Goal: Task Accomplishment & Management: Use online tool/utility

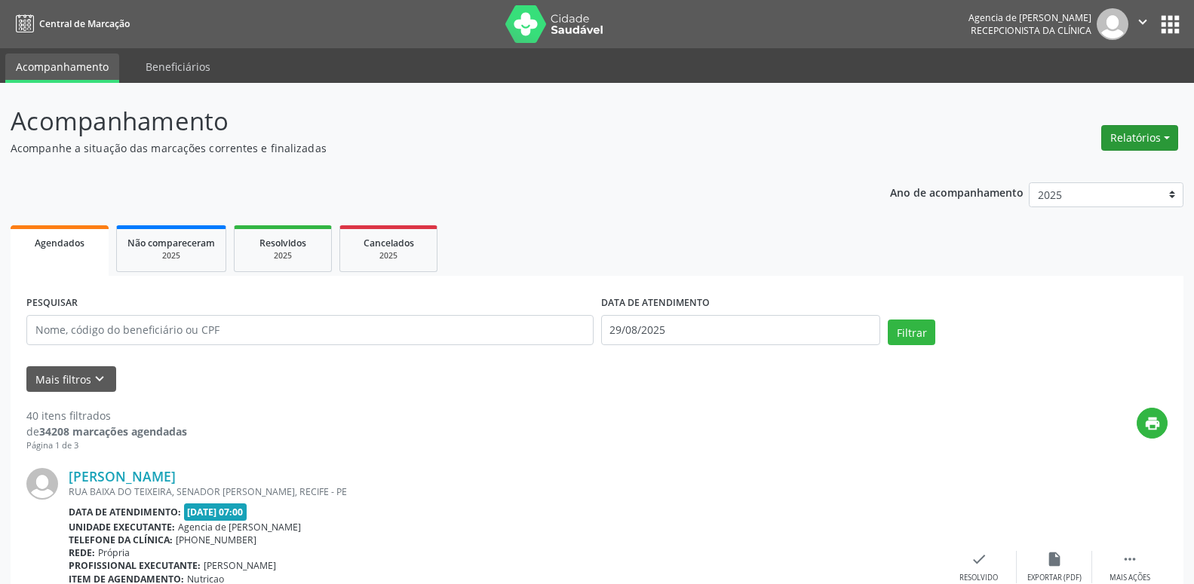
click at [1154, 141] on button "Relatórios" at bounding box center [1139, 138] width 77 height 26
click at [1072, 177] on link "Agendamentos" at bounding box center [1098, 170] width 162 height 21
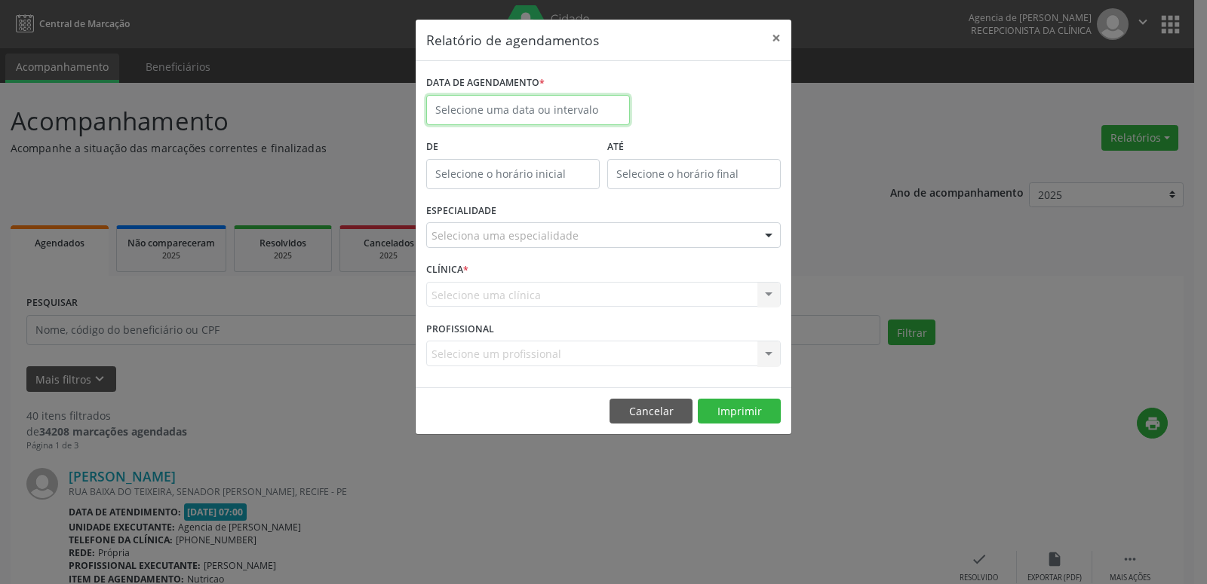
click at [549, 118] on input "text" at bounding box center [528, 110] width 204 height 30
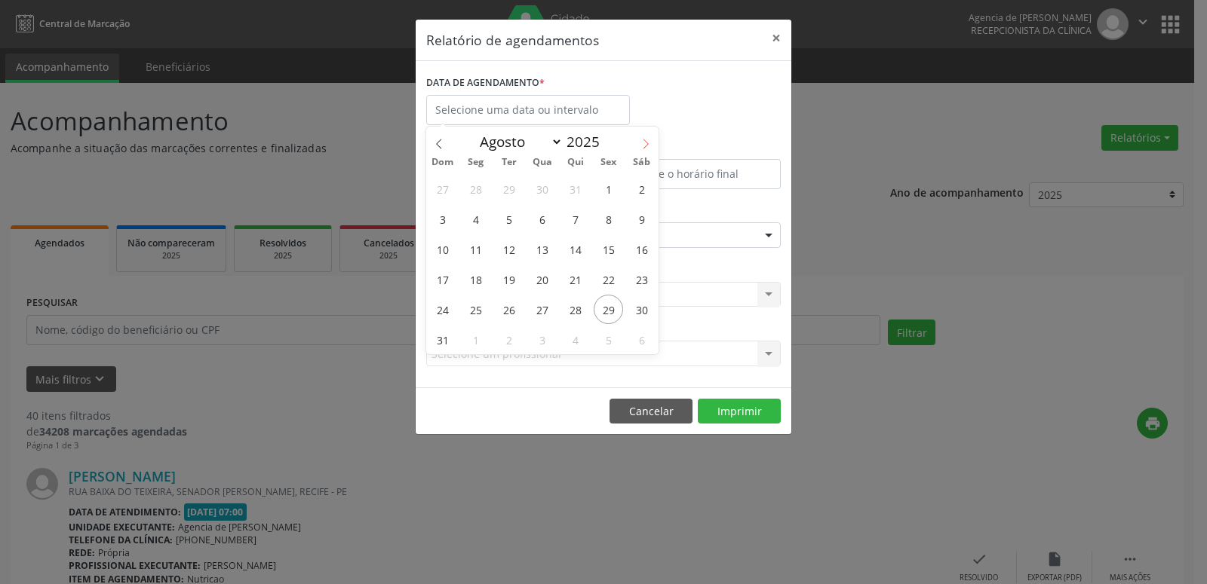
click at [641, 149] on icon at bounding box center [645, 144] width 11 height 11
select select "8"
click at [477, 188] on span "1" at bounding box center [475, 188] width 29 height 29
type input "[DATE]"
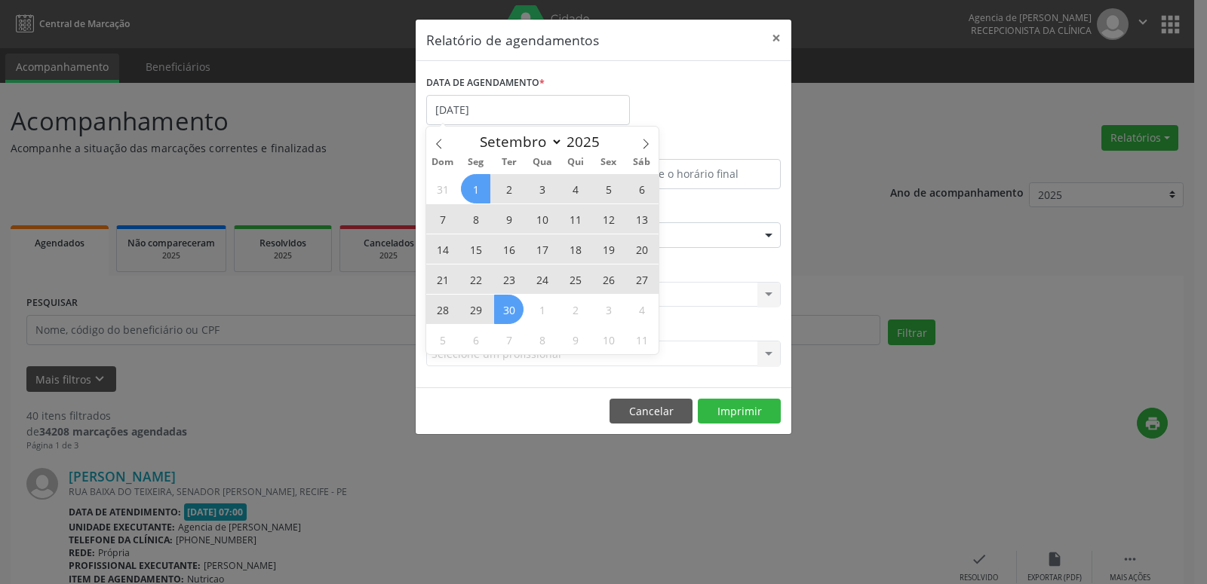
click at [505, 314] on span "30" at bounding box center [508, 309] width 29 height 29
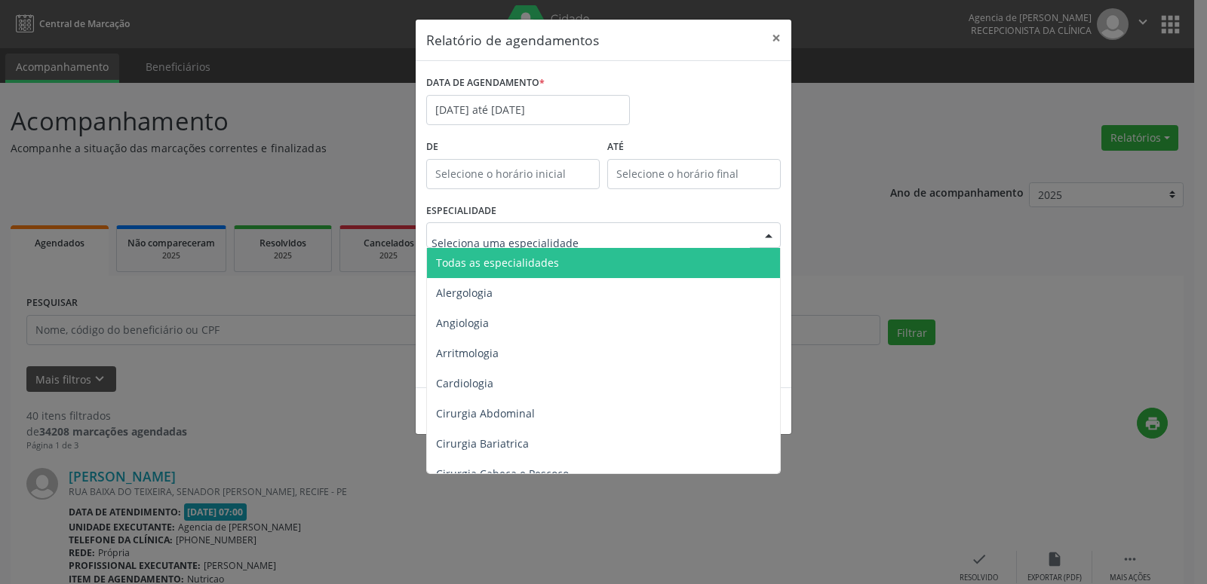
click at [575, 230] on div at bounding box center [603, 235] width 354 height 26
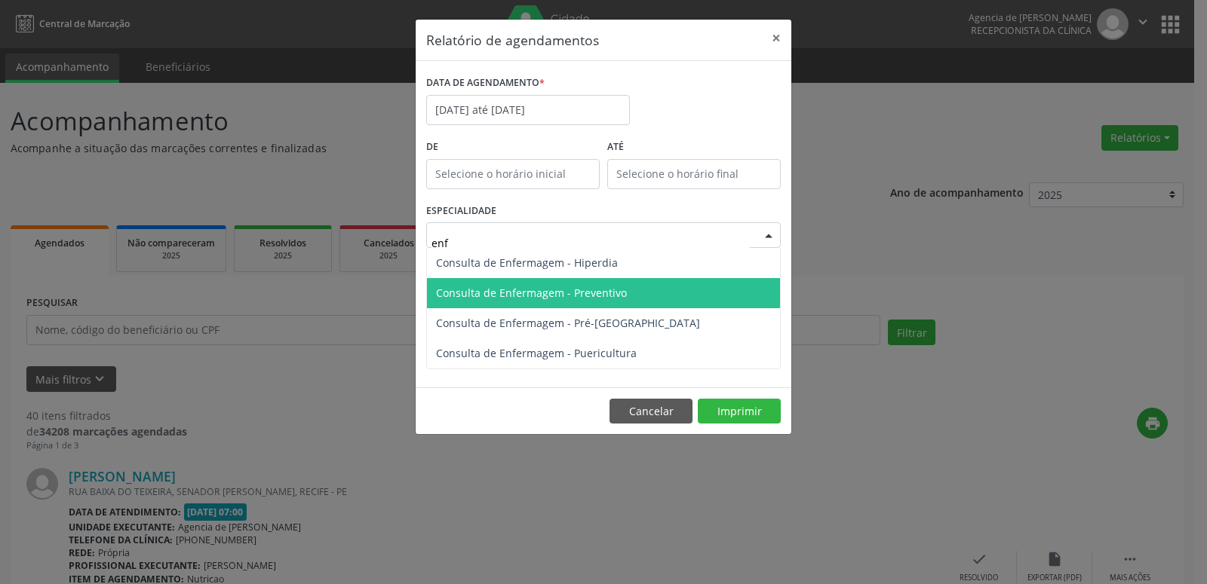
click at [656, 291] on span "Consulta de Enfermagem - Preventivo" at bounding box center [603, 293] width 353 height 30
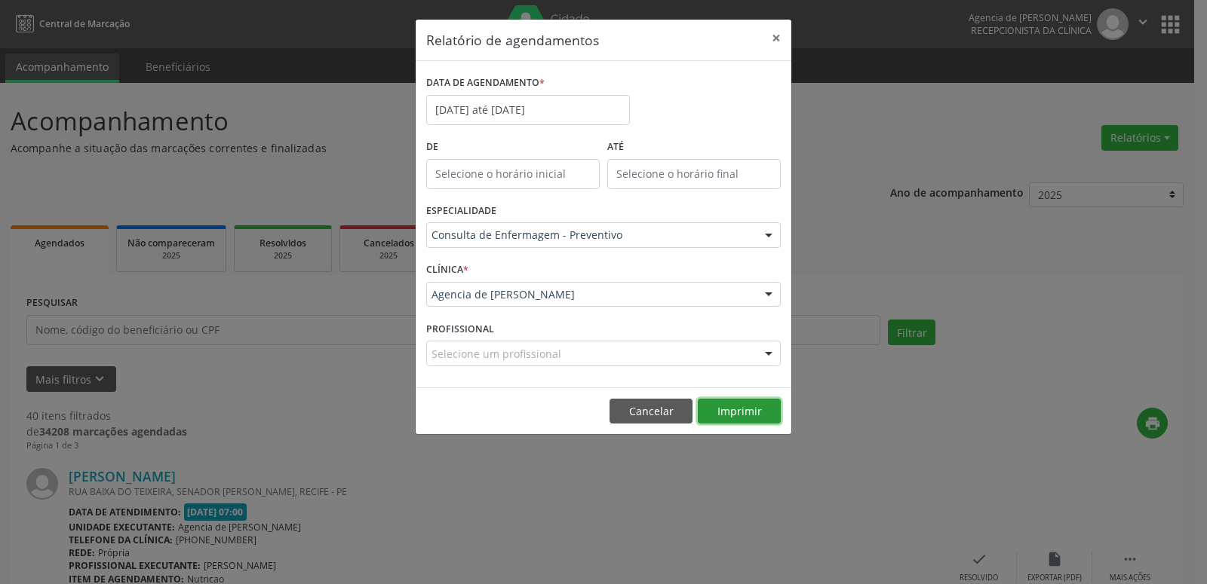
click at [710, 412] on button "Imprimir" at bounding box center [739, 412] width 83 height 26
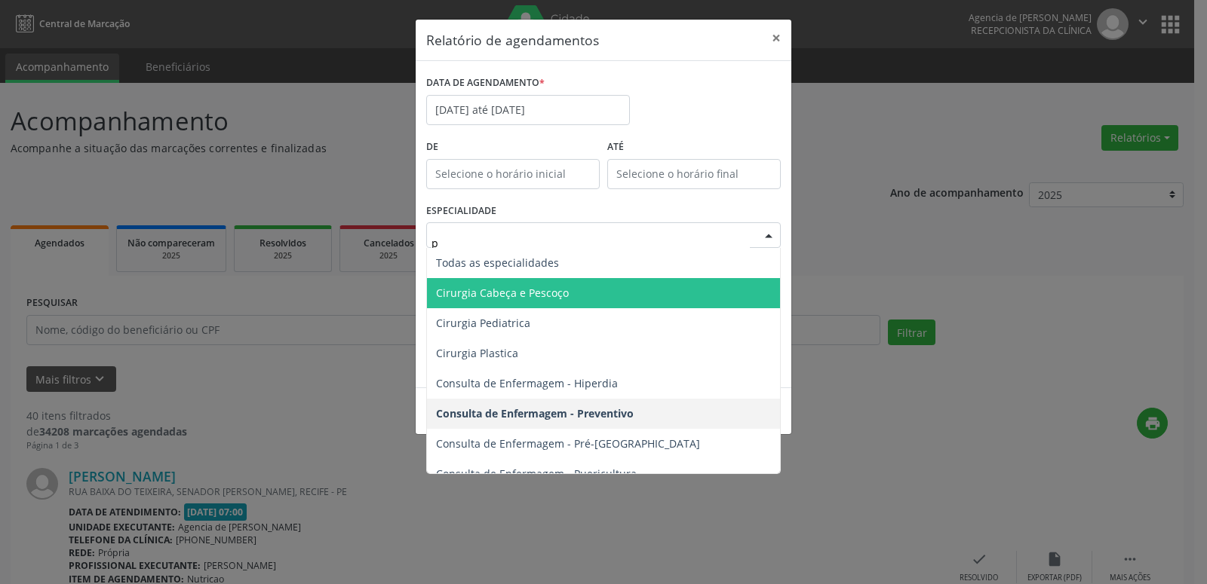
type input "pr"
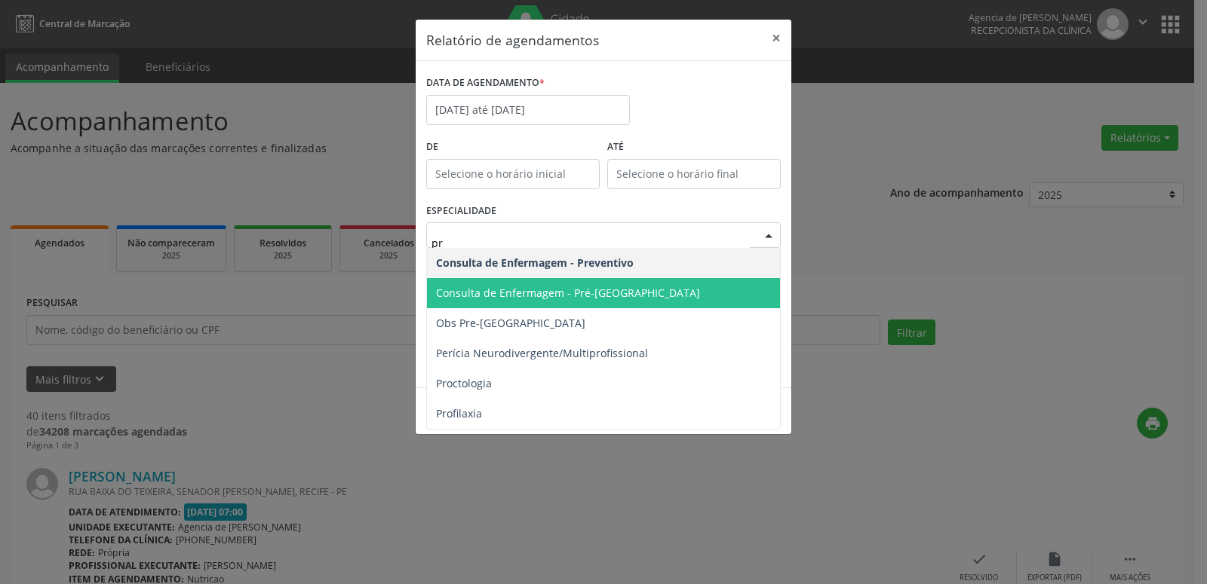
click at [627, 290] on span "Consulta de Enfermagem - Pré-[GEOGRAPHIC_DATA]" at bounding box center [603, 293] width 353 height 30
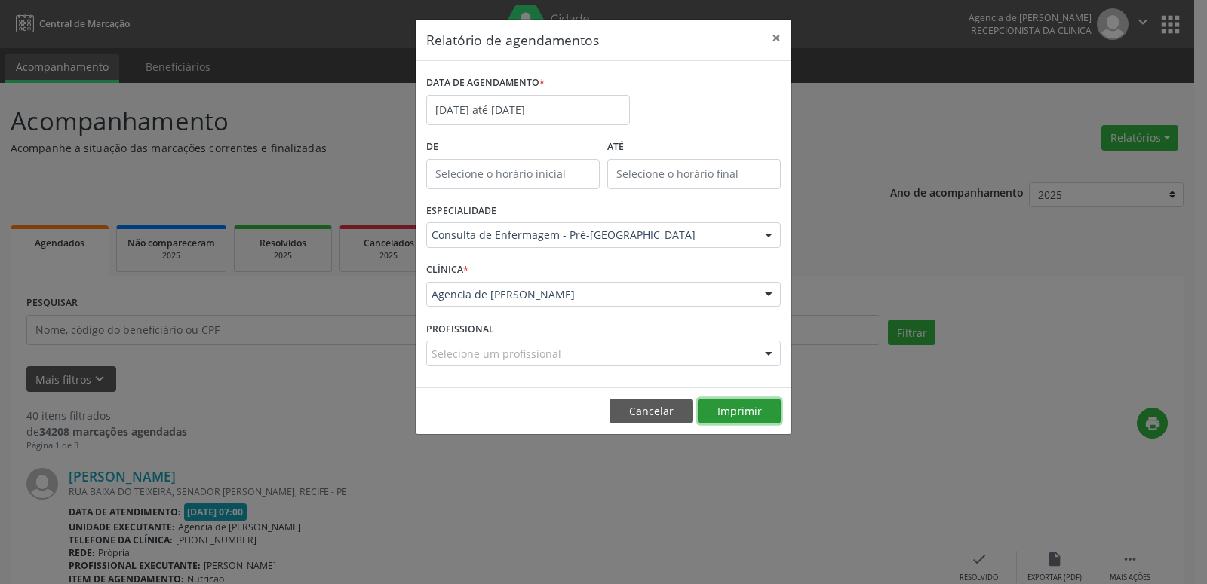
click at [722, 407] on button "Imprimir" at bounding box center [739, 412] width 83 height 26
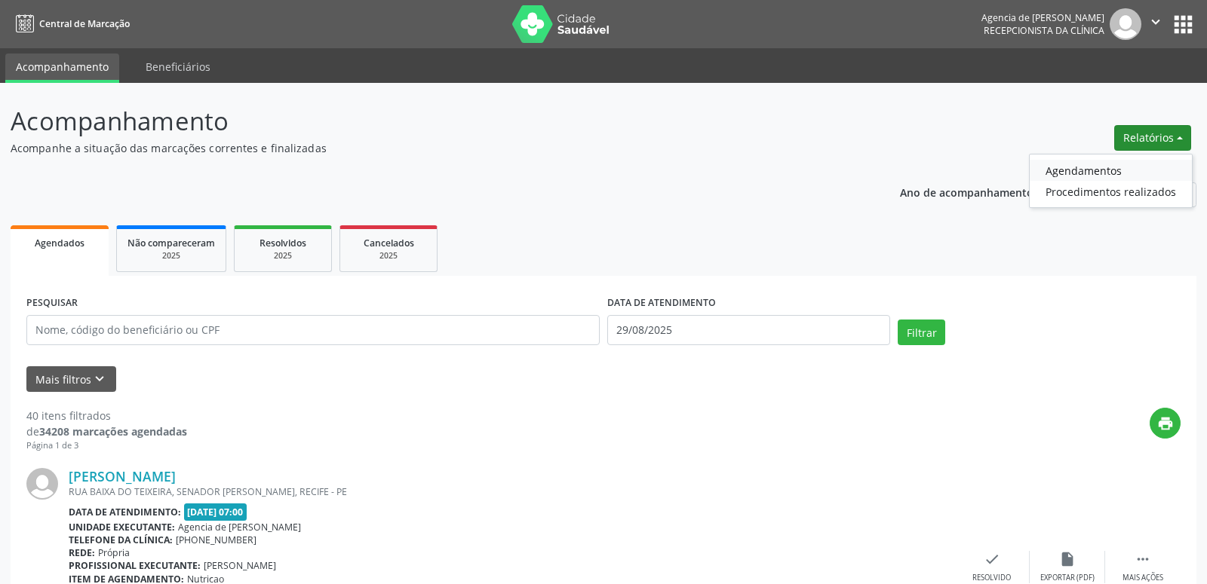
click at [1112, 166] on link "Agendamentos" at bounding box center [1110, 170] width 162 height 21
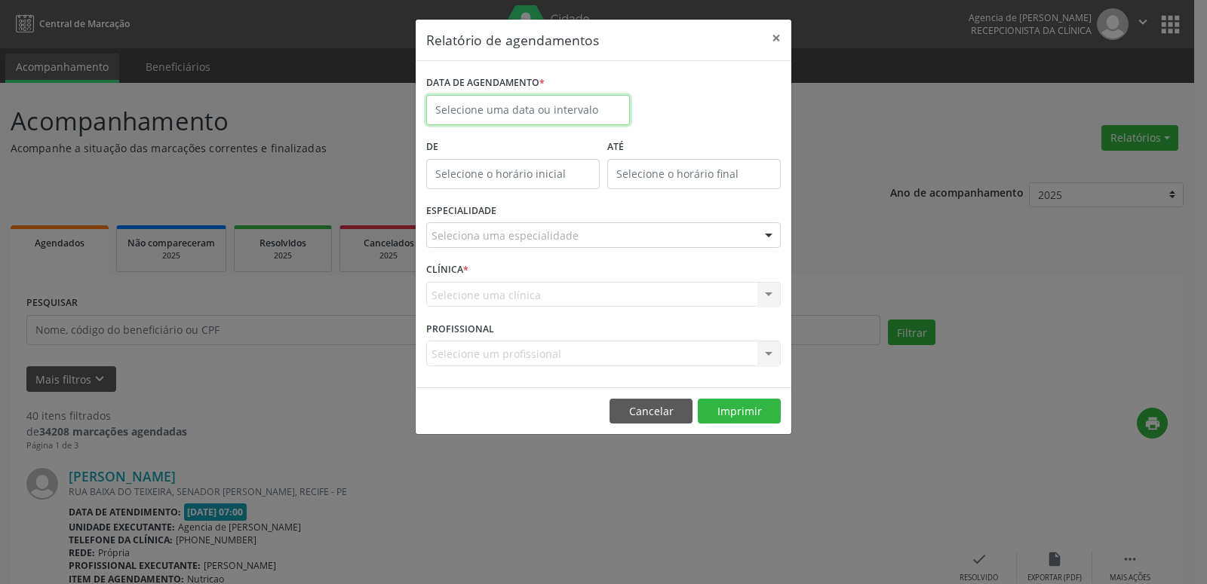
click at [560, 116] on input "text" at bounding box center [528, 110] width 204 height 30
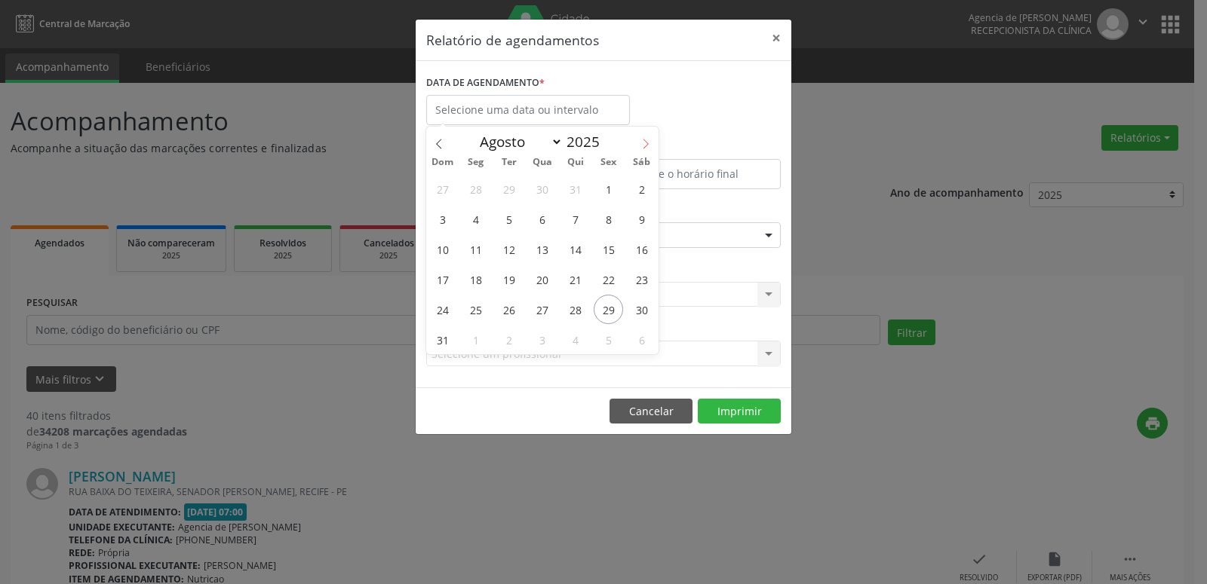
click at [637, 141] on span at bounding box center [646, 140] width 26 height 26
select select "8"
click at [475, 187] on span "1" at bounding box center [475, 188] width 29 height 29
type input "[DATE]"
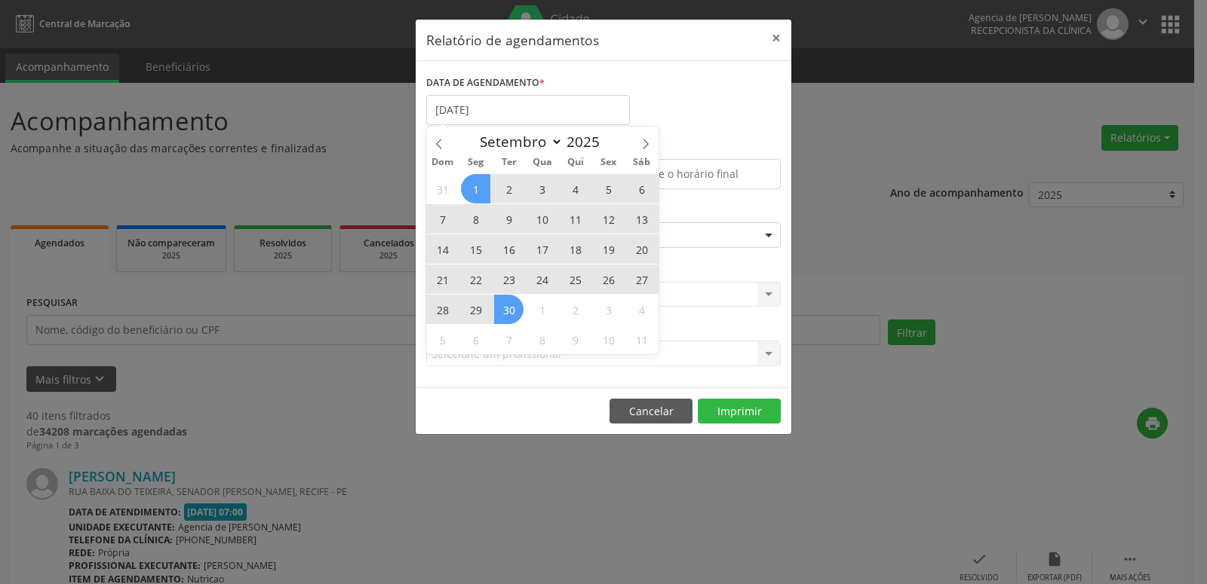
click at [514, 311] on span "30" at bounding box center [508, 309] width 29 height 29
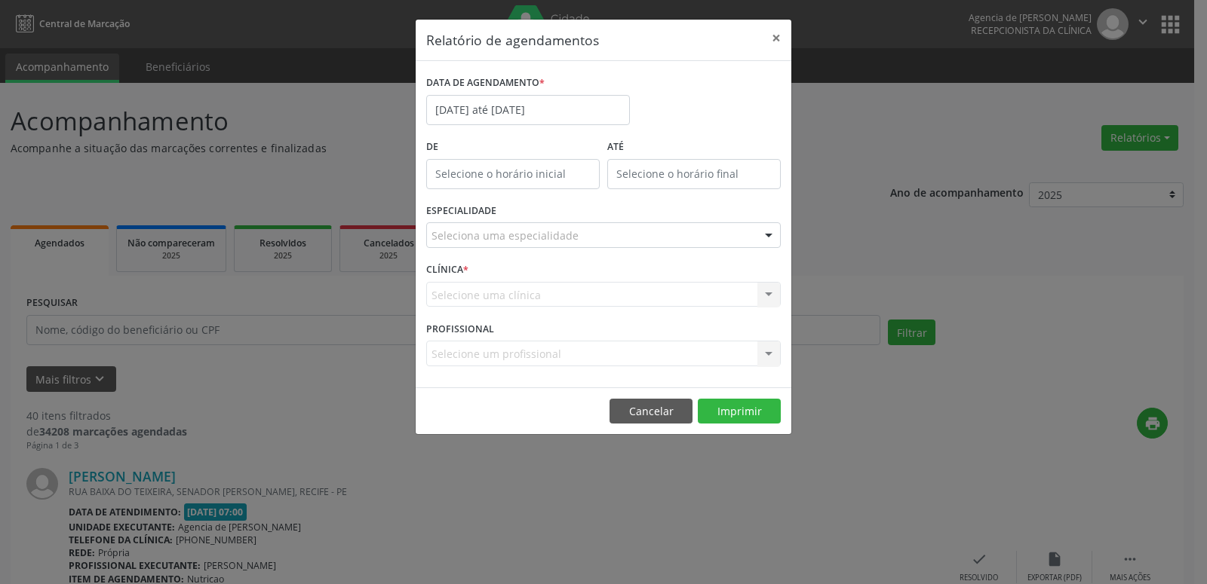
click at [612, 232] on div "Seleciona uma especialidade" at bounding box center [603, 235] width 354 height 26
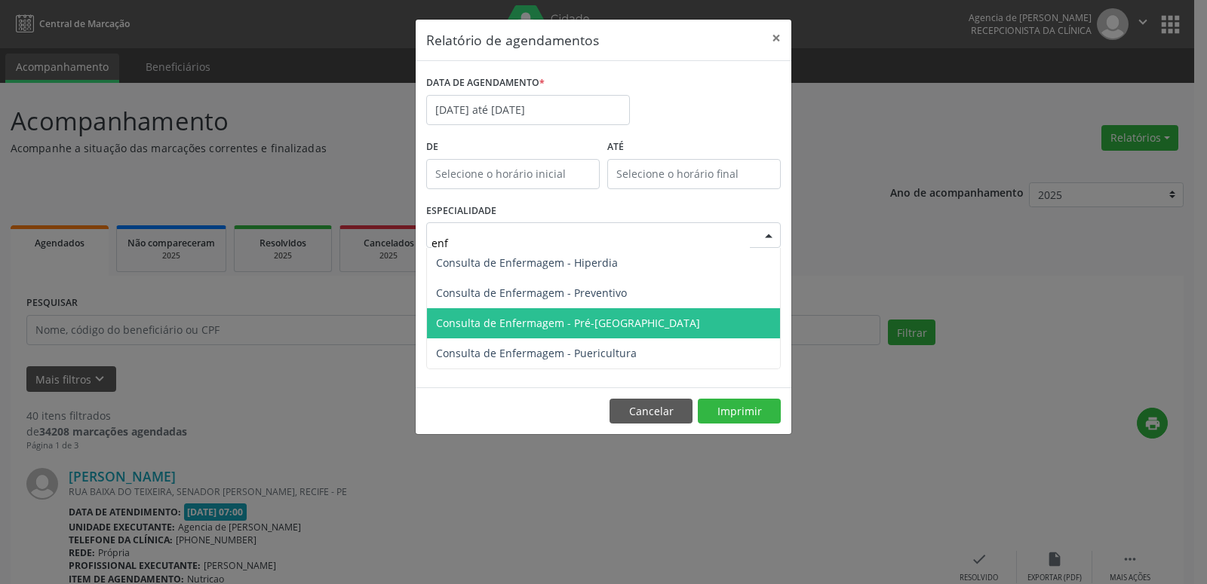
click at [627, 327] on span "Consulta de Enfermagem - Pré-[GEOGRAPHIC_DATA]" at bounding box center [603, 323] width 353 height 30
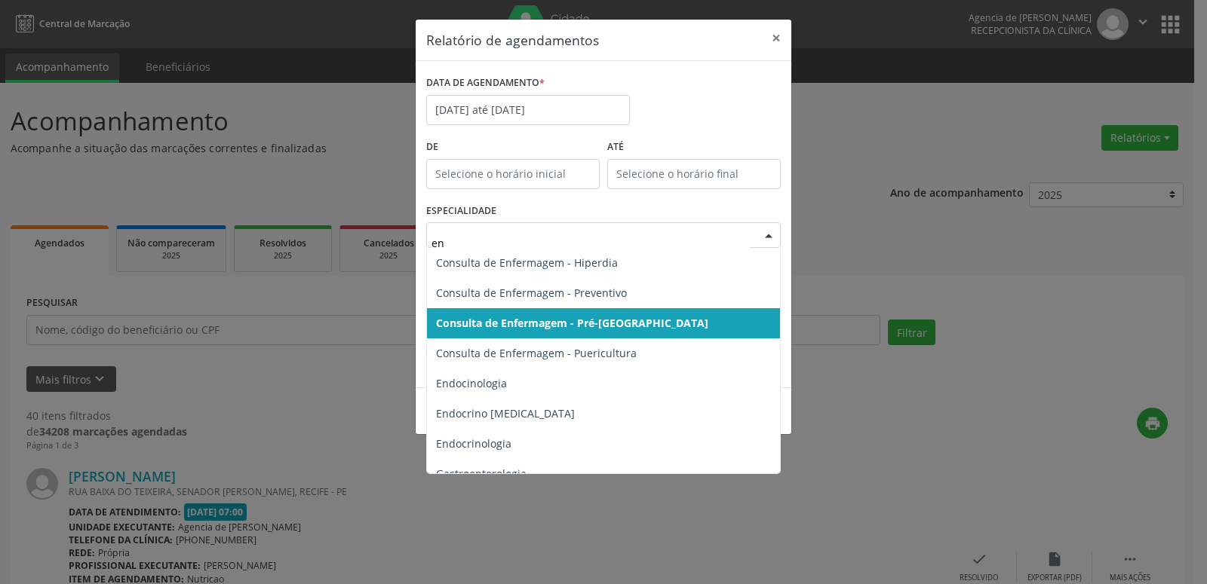
type input "enf"
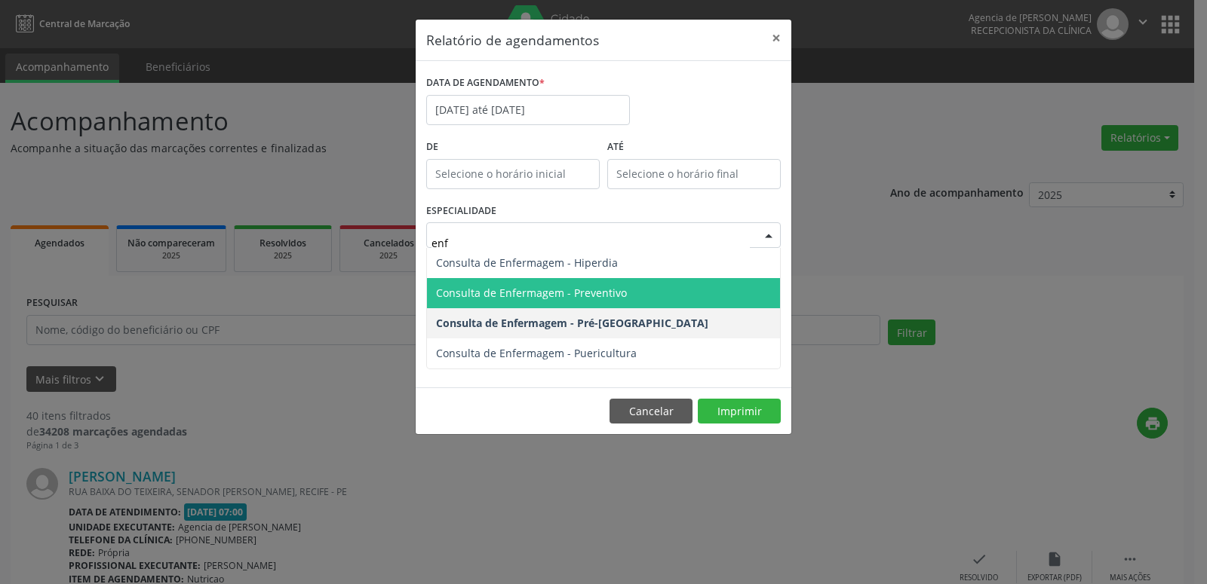
click at [615, 296] on span "Consulta de Enfermagem - Preventivo" at bounding box center [531, 293] width 191 height 14
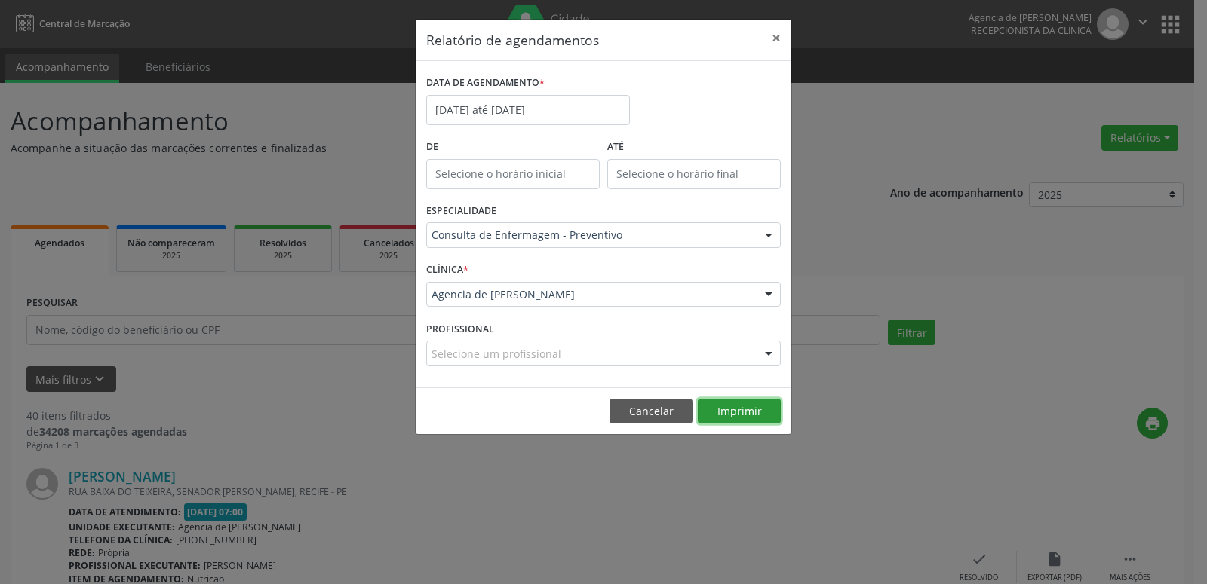
click at [718, 407] on button "Imprimir" at bounding box center [739, 412] width 83 height 26
click at [778, 38] on button "×" at bounding box center [776, 38] width 30 height 37
